Goal: Navigation & Orientation: Find specific page/section

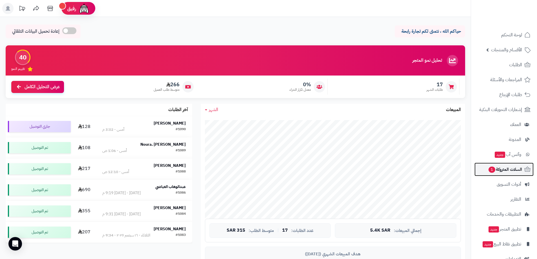
click at [505, 170] on span "السلات المتروكة 1" at bounding box center [505, 170] width 34 height 8
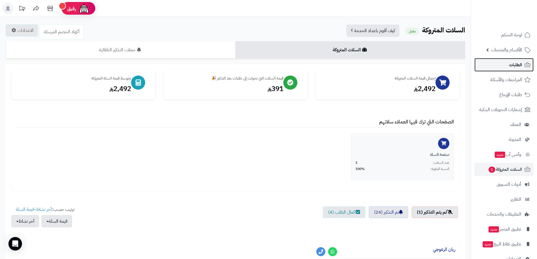
click at [520, 67] on span "الطلبات" at bounding box center [515, 65] width 13 height 8
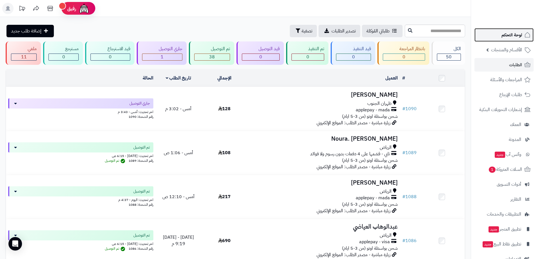
click at [516, 36] on span "لوحة التحكم" at bounding box center [512, 35] width 21 height 8
